Goal: Information Seeking & Learning: Learn about a topic

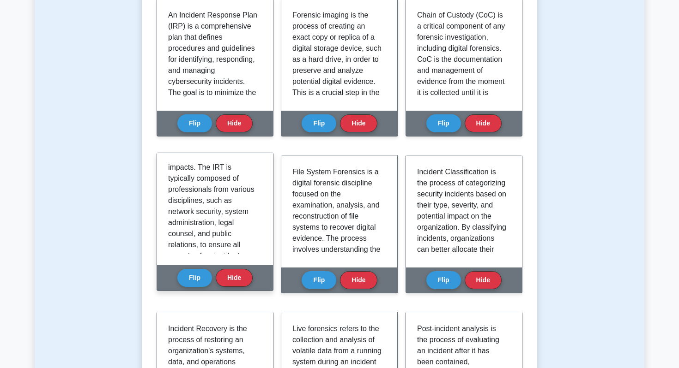
scroll to position [158, 0]
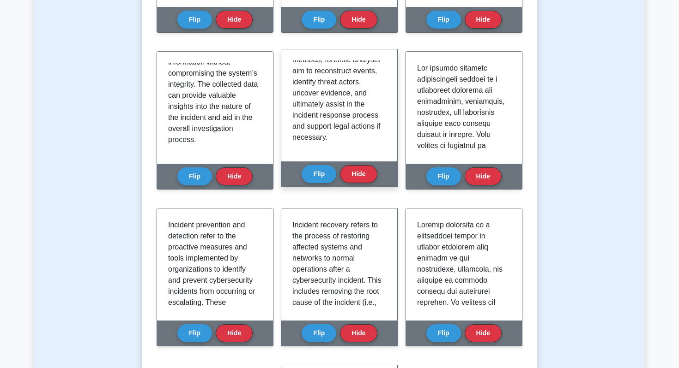
scroll to position [1733, 0]
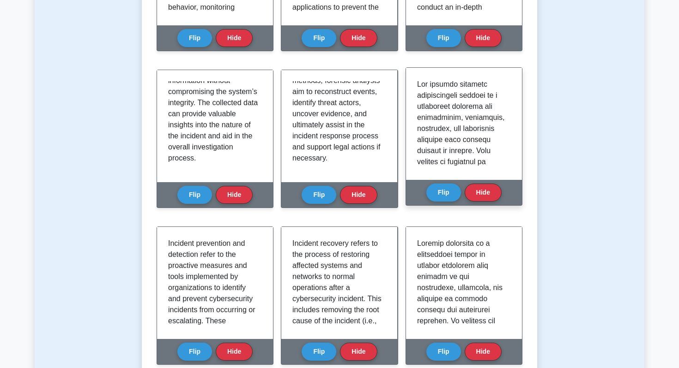
click at [476, 122] on p at bounding box center [462, 356] width 90 height 554
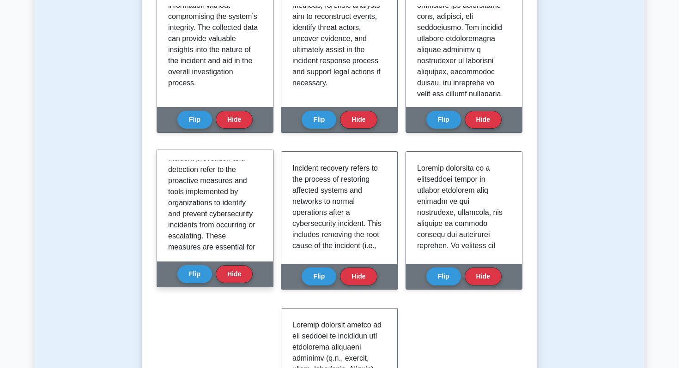
scroll to position [1810, 0]
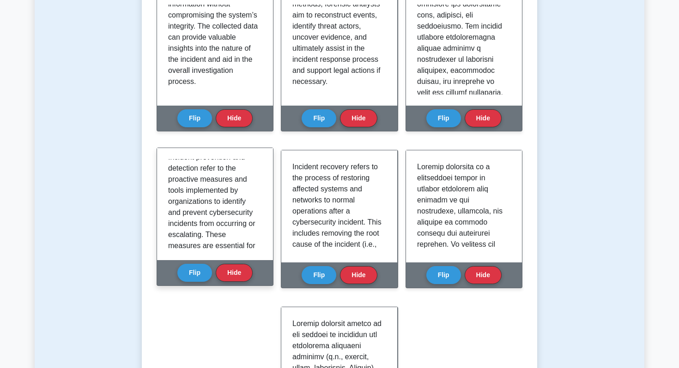
click at [205, 228] on p "Incident prevention and detection refer to the proactive measures and tools imp…" at bounding box center [213, 373] width 90 height 443
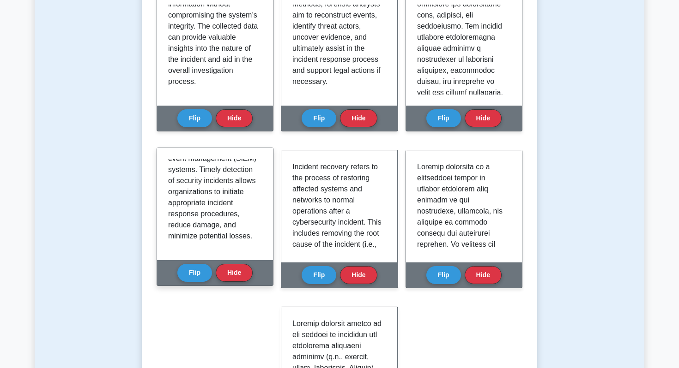
scroll to position [383, 0]
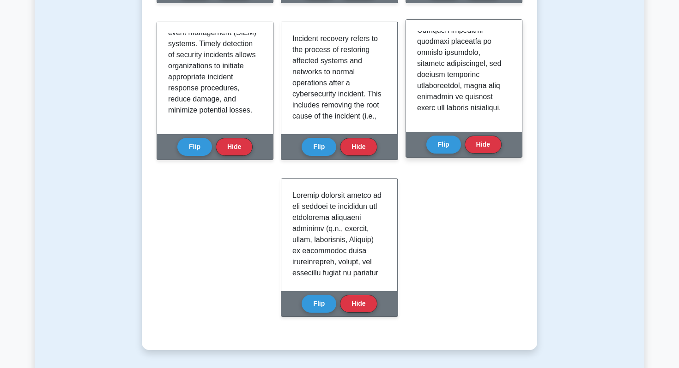
scroll to position [1939, 0]
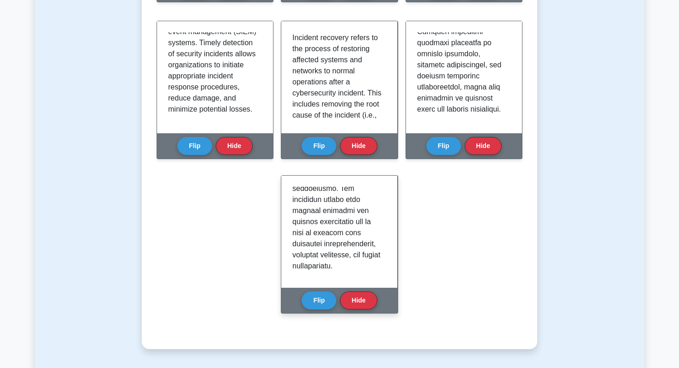
scroll to position [483, 0]
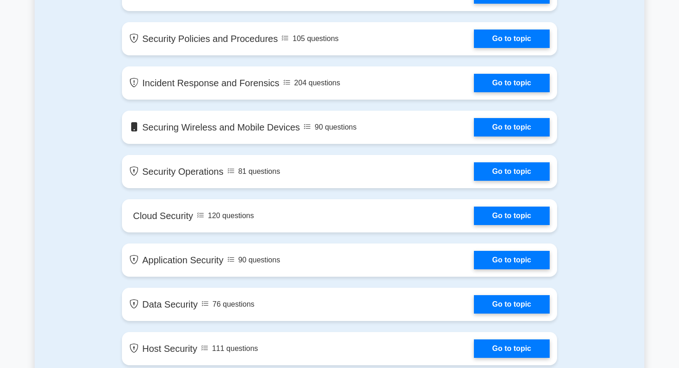
scroll to position [847, 0]
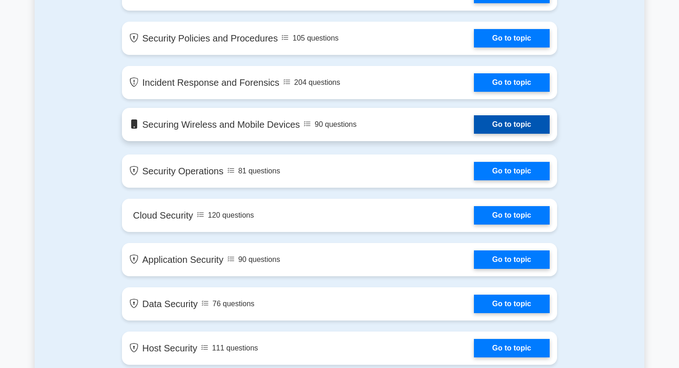
click at [512, 127] on link "Go to topic" at bounding box center [512, 124] width 76 height 18
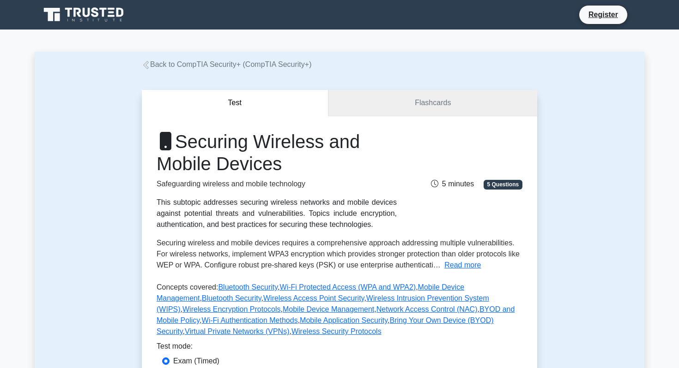
click at [459, 99] on link "Flashcards" at bounding box center [432, 103] width 209 height 26
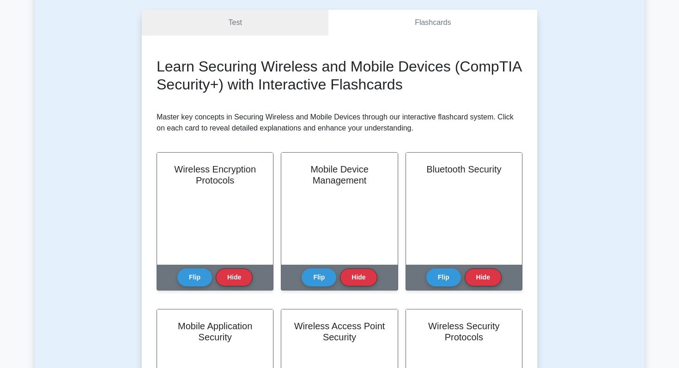
scroll to position [118, 0]
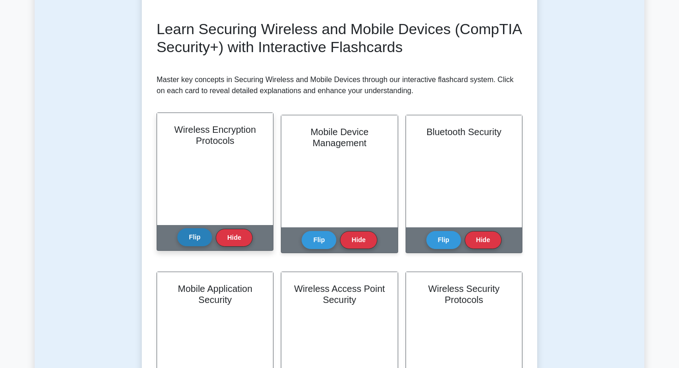
click at [196, 233] on button "Flip" at bounding box center [194, 238] width 35 height 18
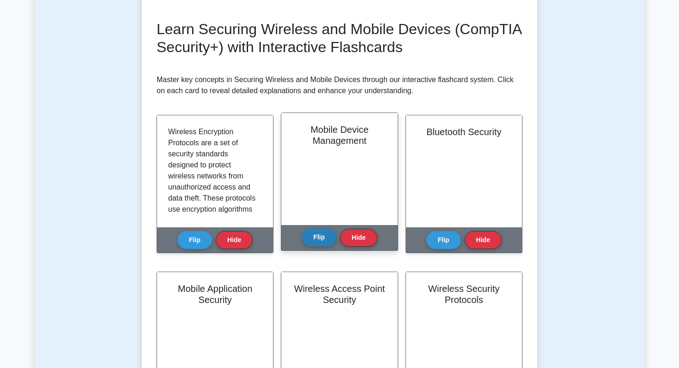
click at [330, 242] on button "Flip" at bounding box center [319, 238] width 35 height 18
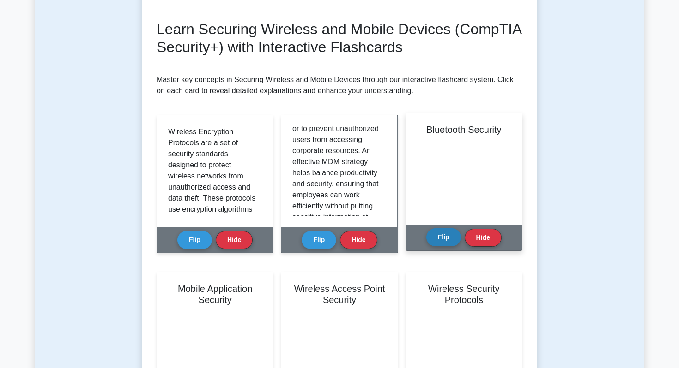
click at [435, 242] on button "Flip" at bounding box center [443, 238] width 35 height 18
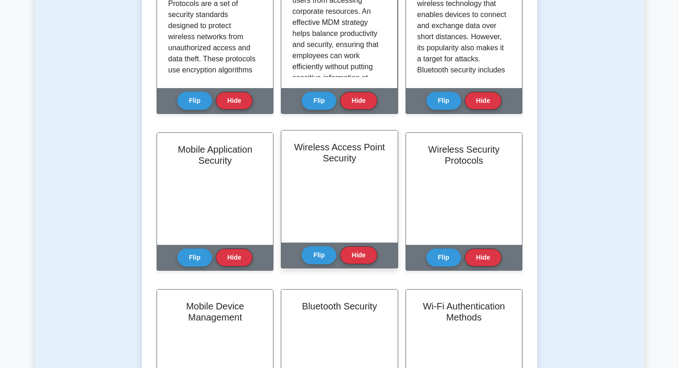
scroll to position [270, 0]
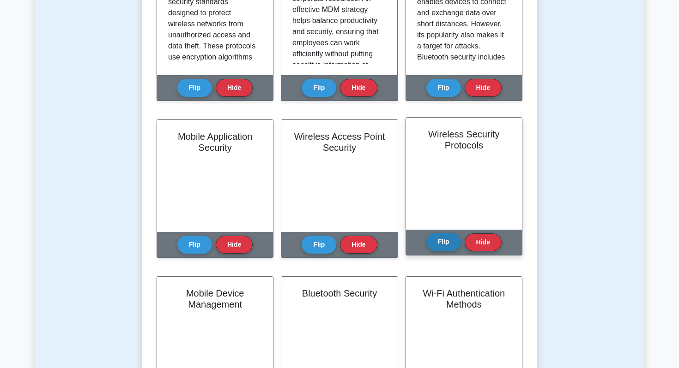
click at [437, 247] on button "Flip" at bounding box center [443, 242] width 35 height 18
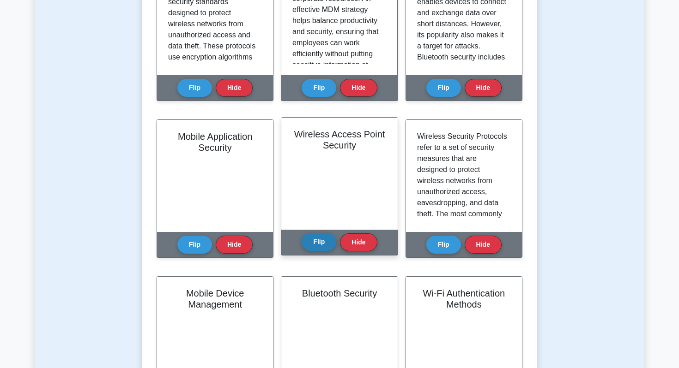
click at [316, 246] on button "Flip" at bounding box center [319, 242] width 35 height 18
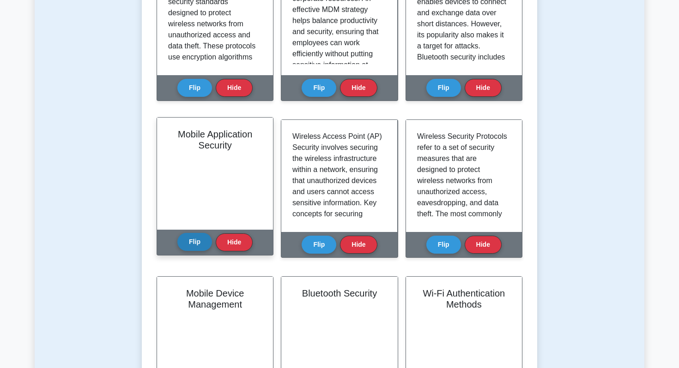
click at [194, 238] on button "Flip" at bounding box center [194, 242] width 35 height 18
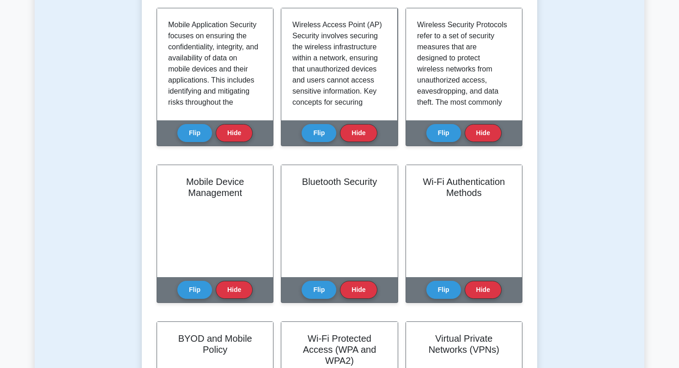
scroll to position [451, 0]
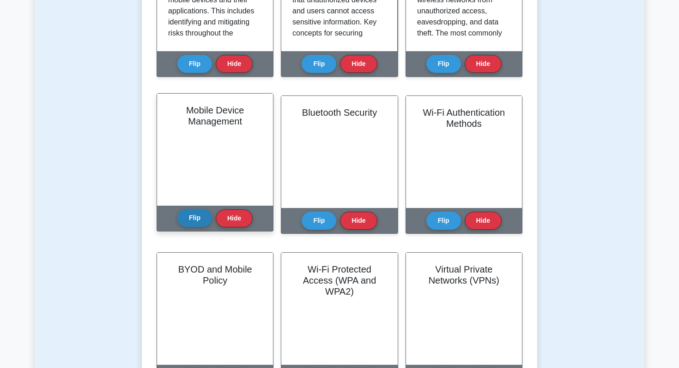
click at [191, 221] on button "Flip" at bounding box center [194, 218] width 35 height 18
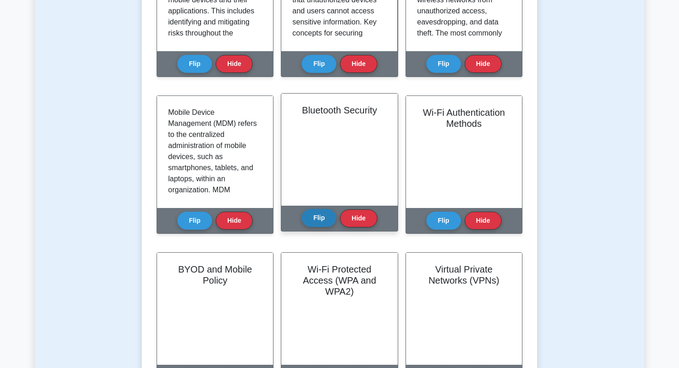
click at [316, 216] on button "Flip" at bounding box center [319, 218] width 35 height 18
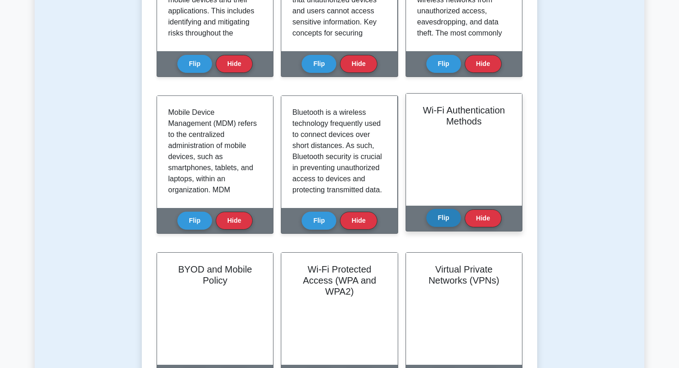
click at [433, 217] on button "Flip" at bounding box center [443, 218] width 35 height 18
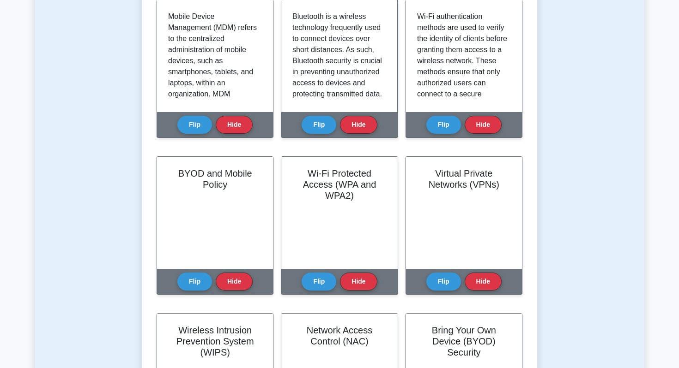
scroll to position [602, 0]
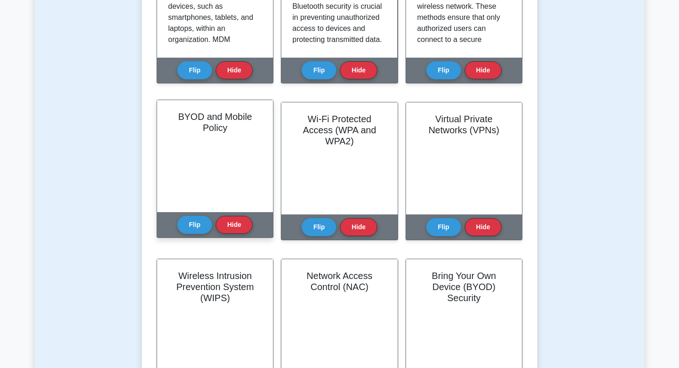
click at [187, 234] on div "Flip Hide" at bounding box center [214, 224] width 75 height 25
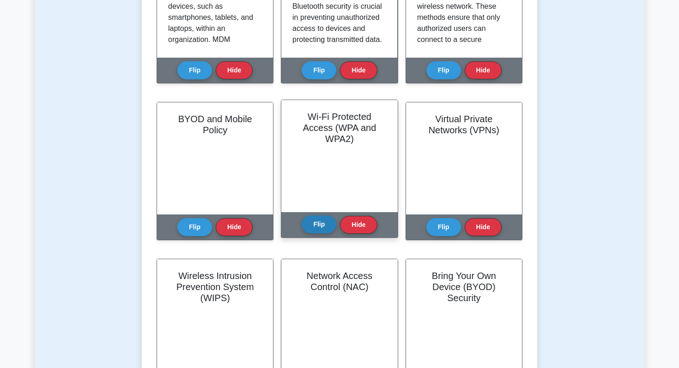
click at [323, 230] on button "Flip" at bounding box center [319, 225] width 35 height 18
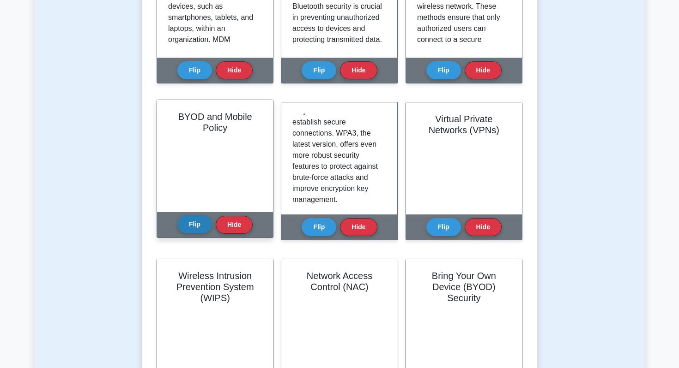
click at [192, 230] on button "Flip" at bounding box center [194, 225] width 35 height 18
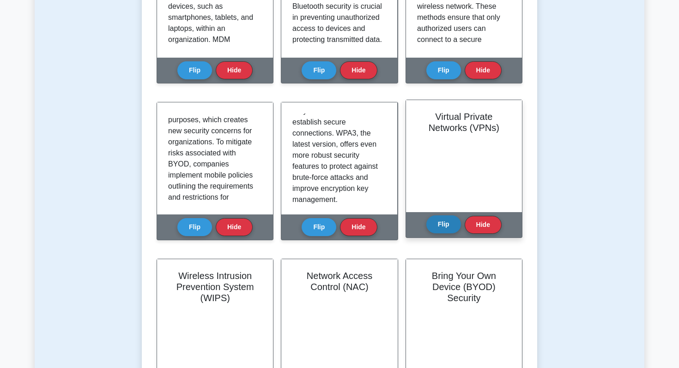
click at [452, 227] on button "Flip" at bounding box center [443, 225] width 35 height 18
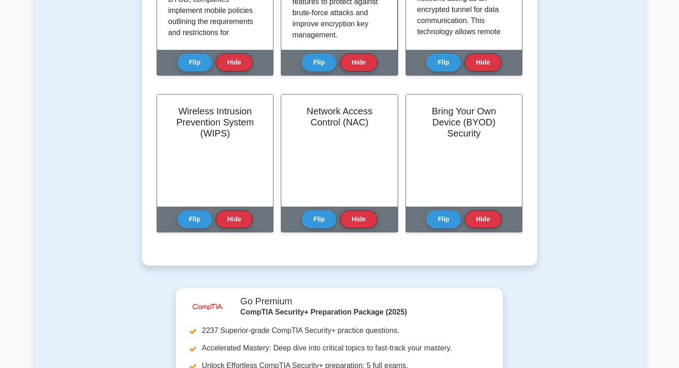
scroll to position [797, 0]
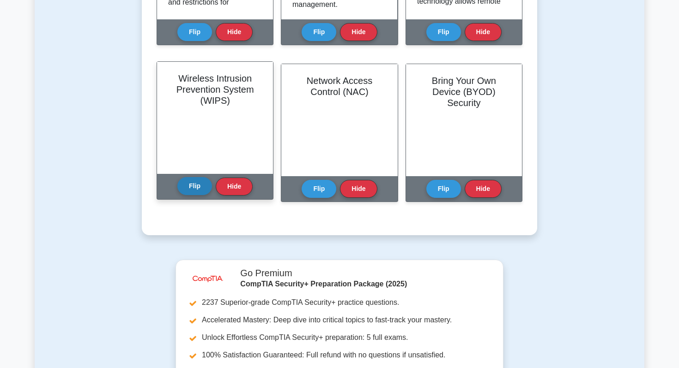
click at [189, 190] on button "Flip" at bounding box center [194, 186] width 35 height 18
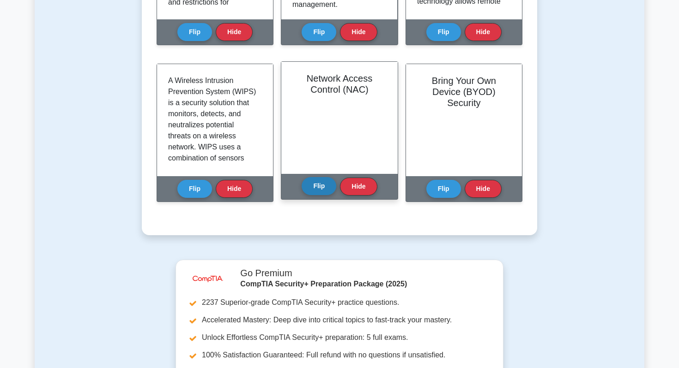
click at [323, 192] on button "Flip" at bounding box center [319, 186] width 35 height 18
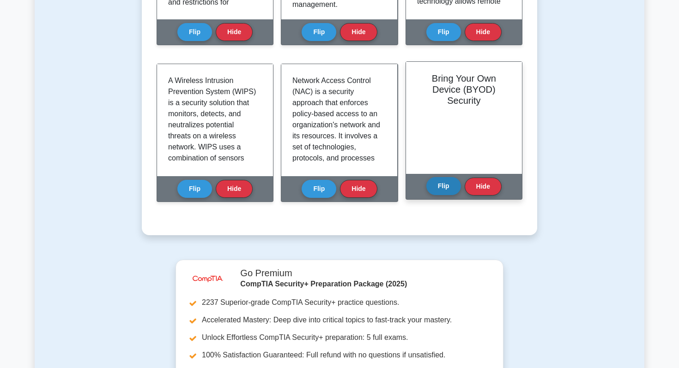
click at [452, 193] on button "Flip" at bounding box center [443, 186] width 35 height 18
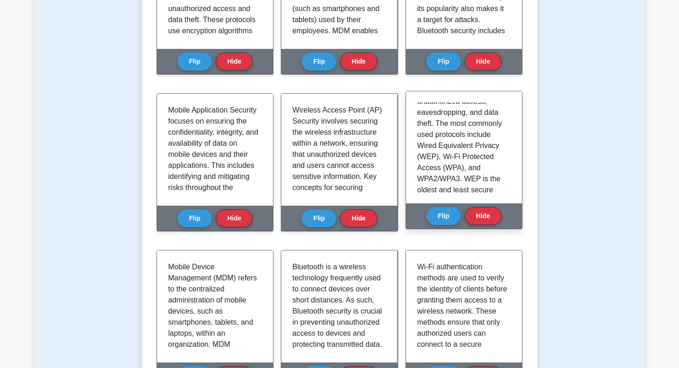
scroll to position [62, 0]
